Goal: Task Accomplishment & Management: Manage account settings

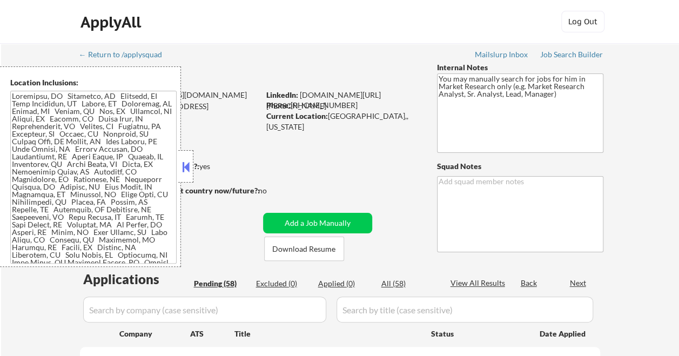
select select ""pending""
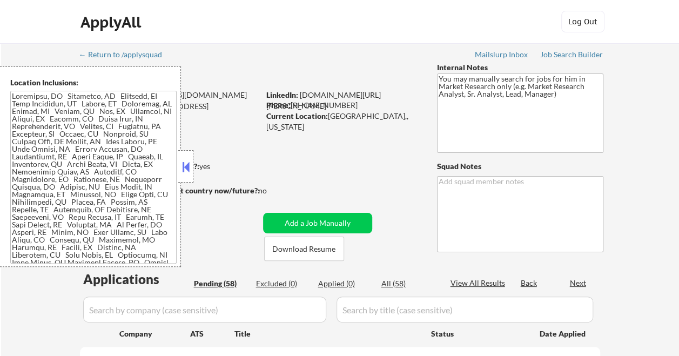
select select ""pending""
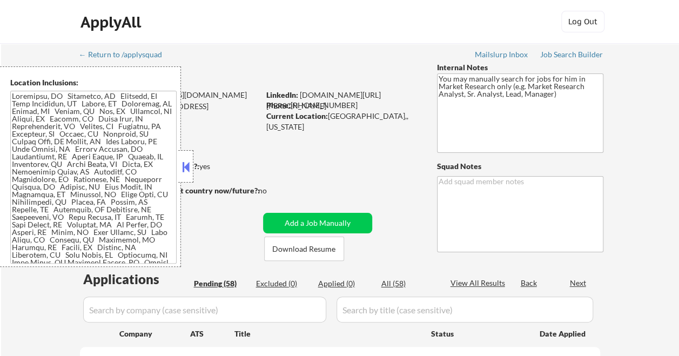
select select ""pending""
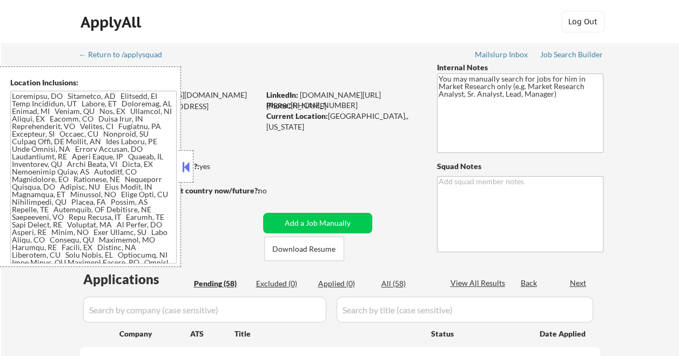
select select ""pending""
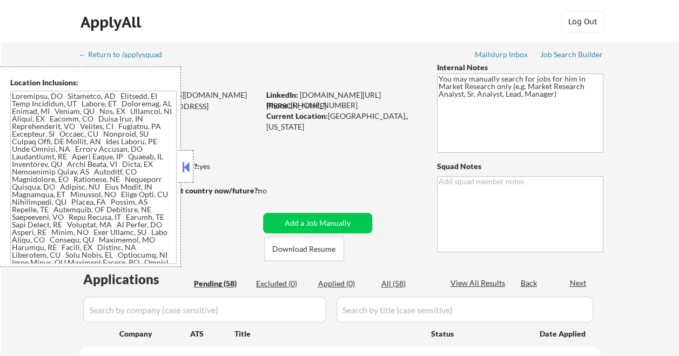
select select ""pending""
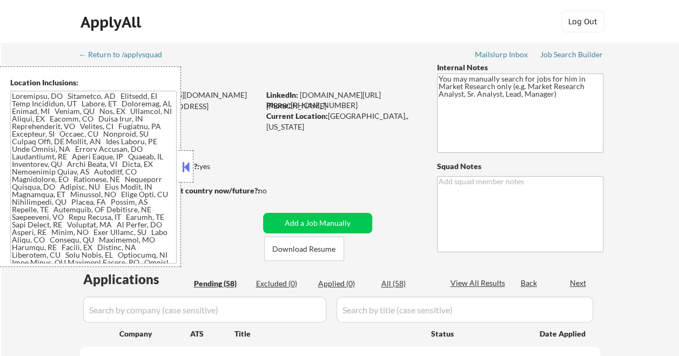
select select ""pending""
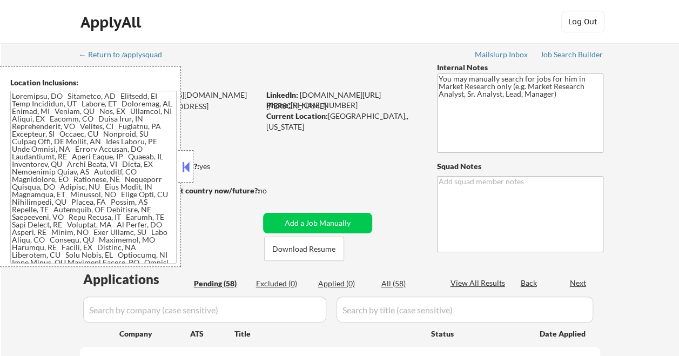
select select ""pending""
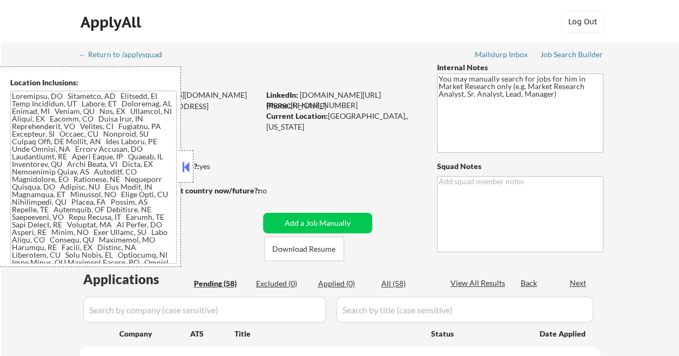
select select ""pending""
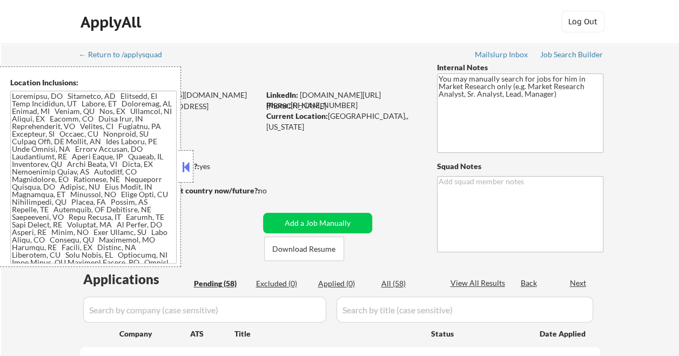
select select ""pending""
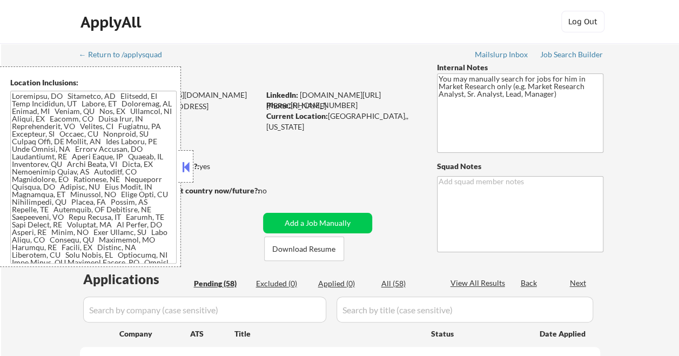
select select ""pending""
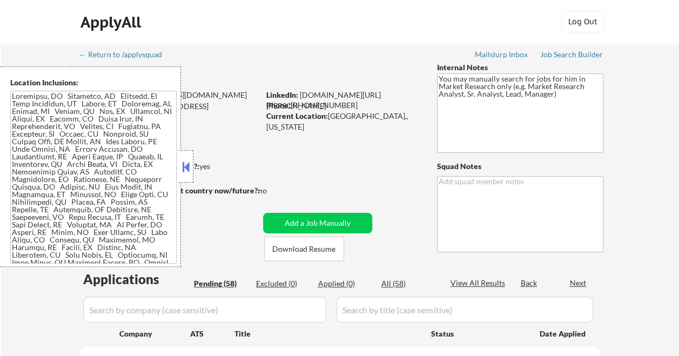
select select ""pending""
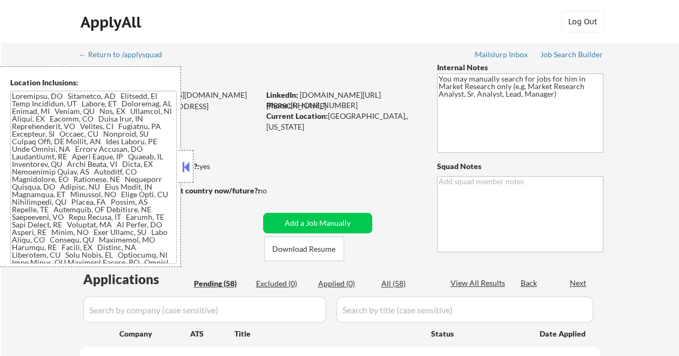
select select ""pending""
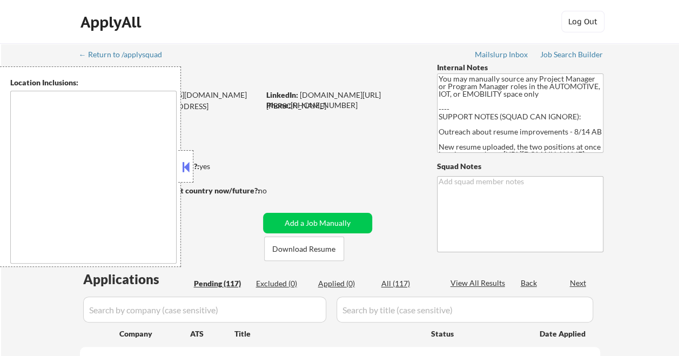
type textarea "[GEOGRAPHIC_DATA], [GEOGRAPHIC_DATA] [GEOGRAPHIC_DATA], [GEOGRAPHIC_DATA] [GEOG…"
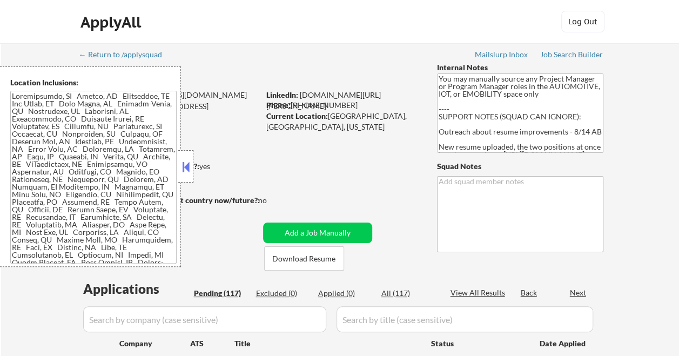
select select ""pending""
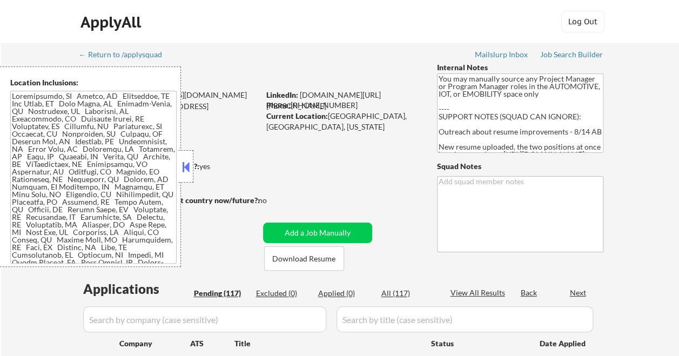
select select ""pending""
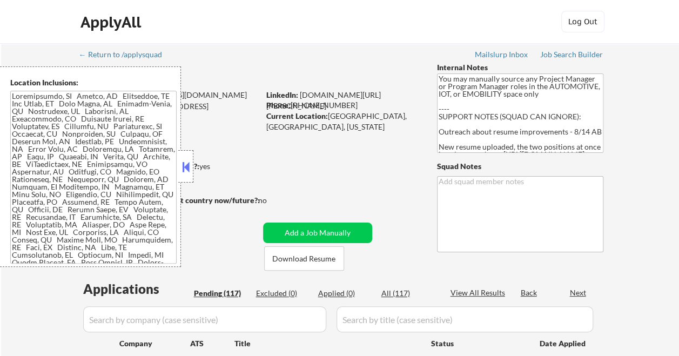
select select ""pending""
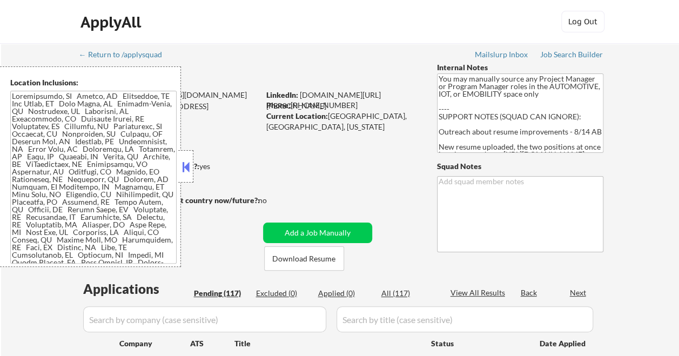
select select ""pending""
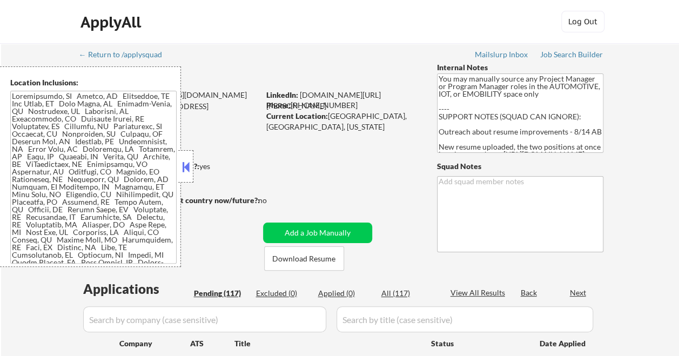
select select ""pending""
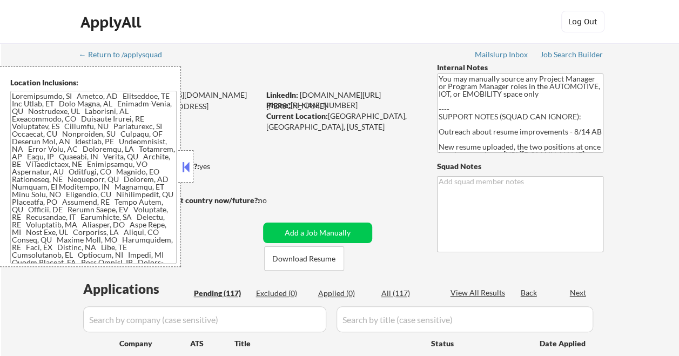
select select ""pending""
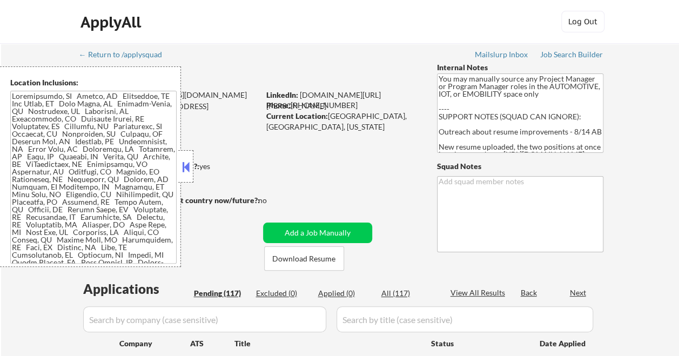
select select ""pending""
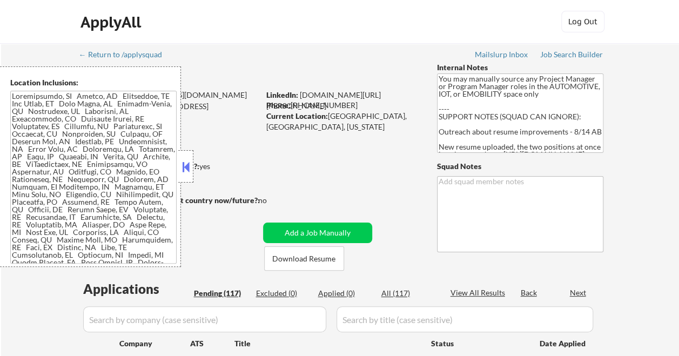
select select ""pending""
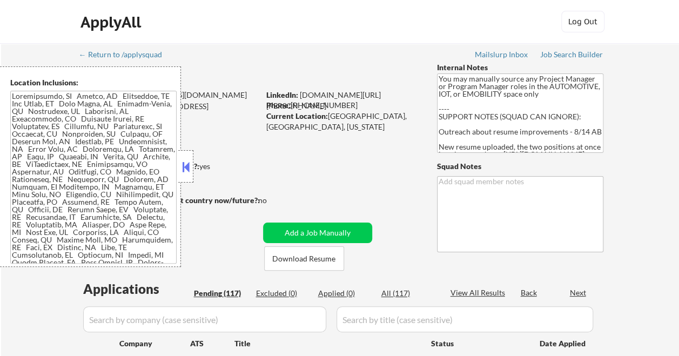
select select ""pending""
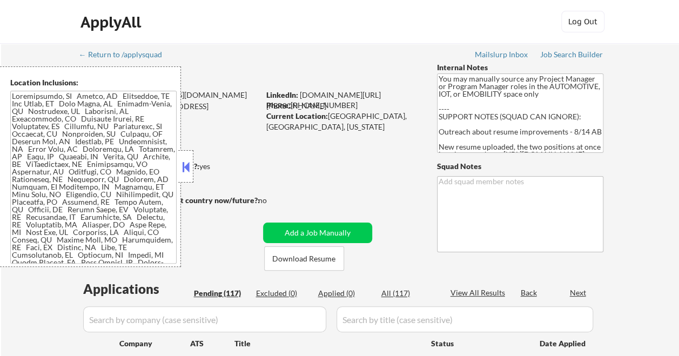
select select ""pending""
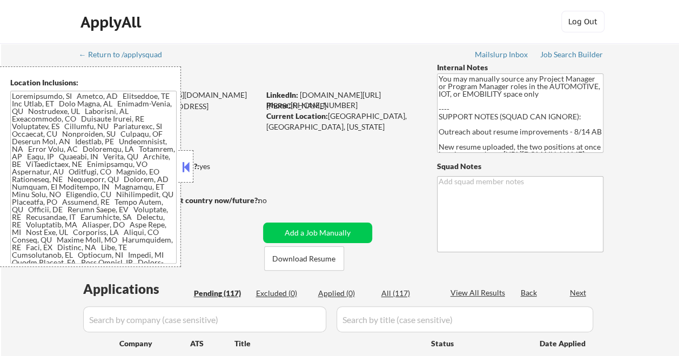
select select ""pending""
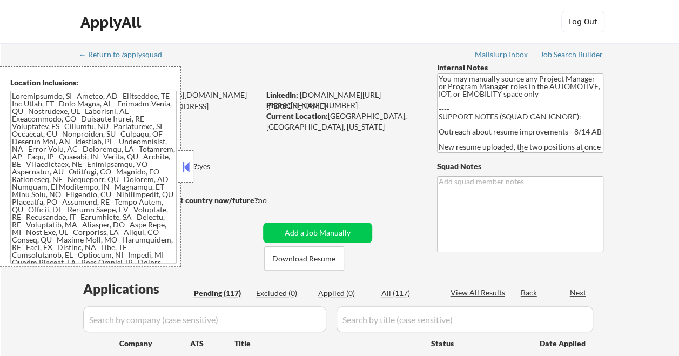
select select ""pending""
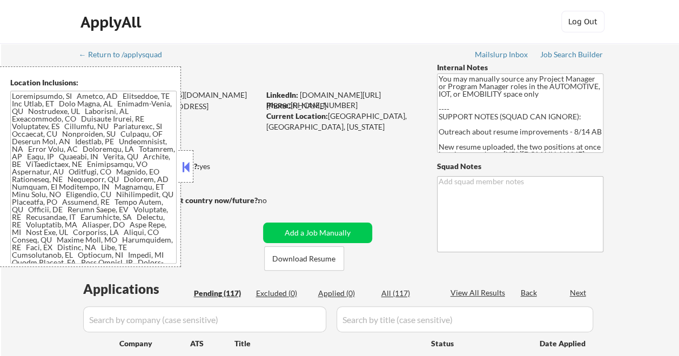
select select ""pending""
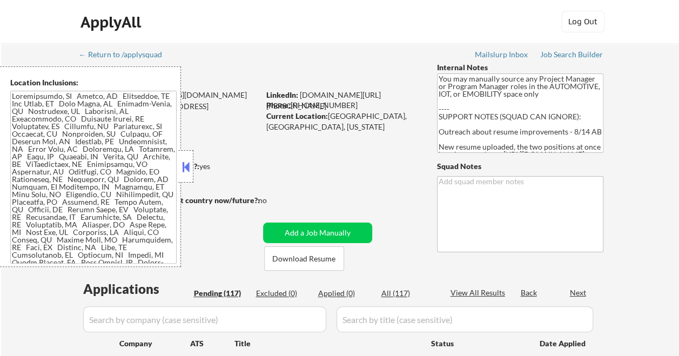
select select ""pending""
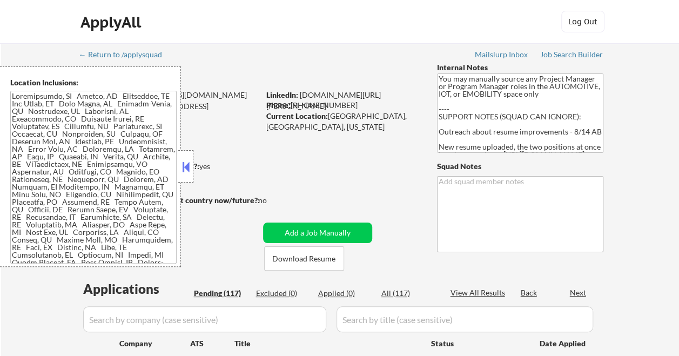
select select ""pending""
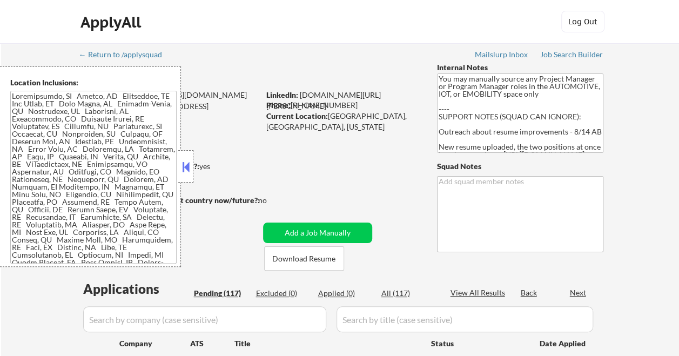
select select ""pending""
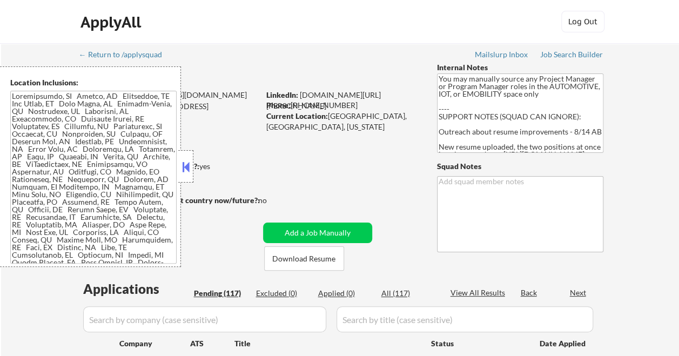
select select ""pending""
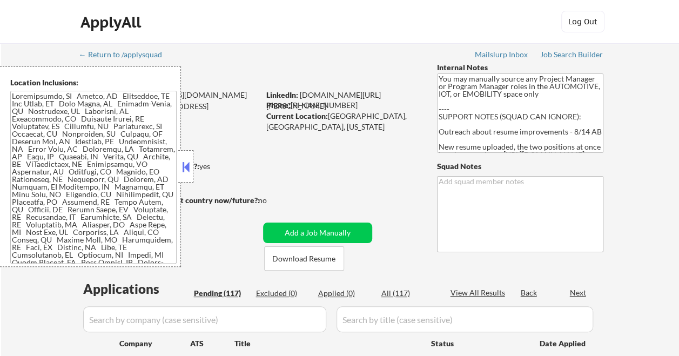
select select ""pending""
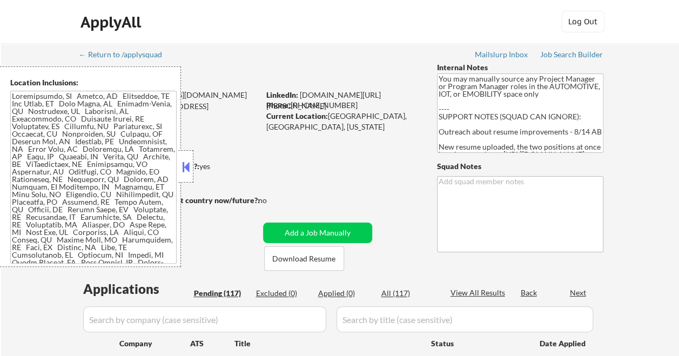
select select ""pending""
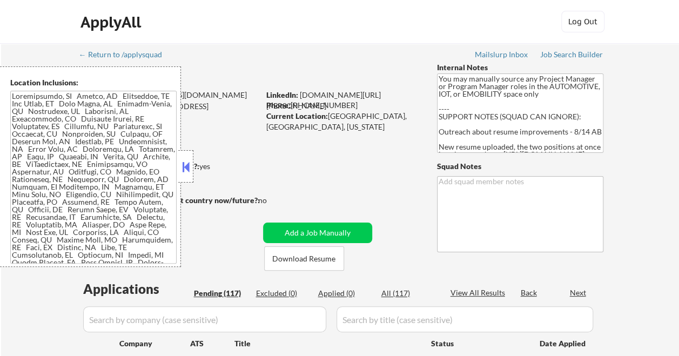
select select ""pending""
